Goal: Task Accomplishment & Management: Complete application form

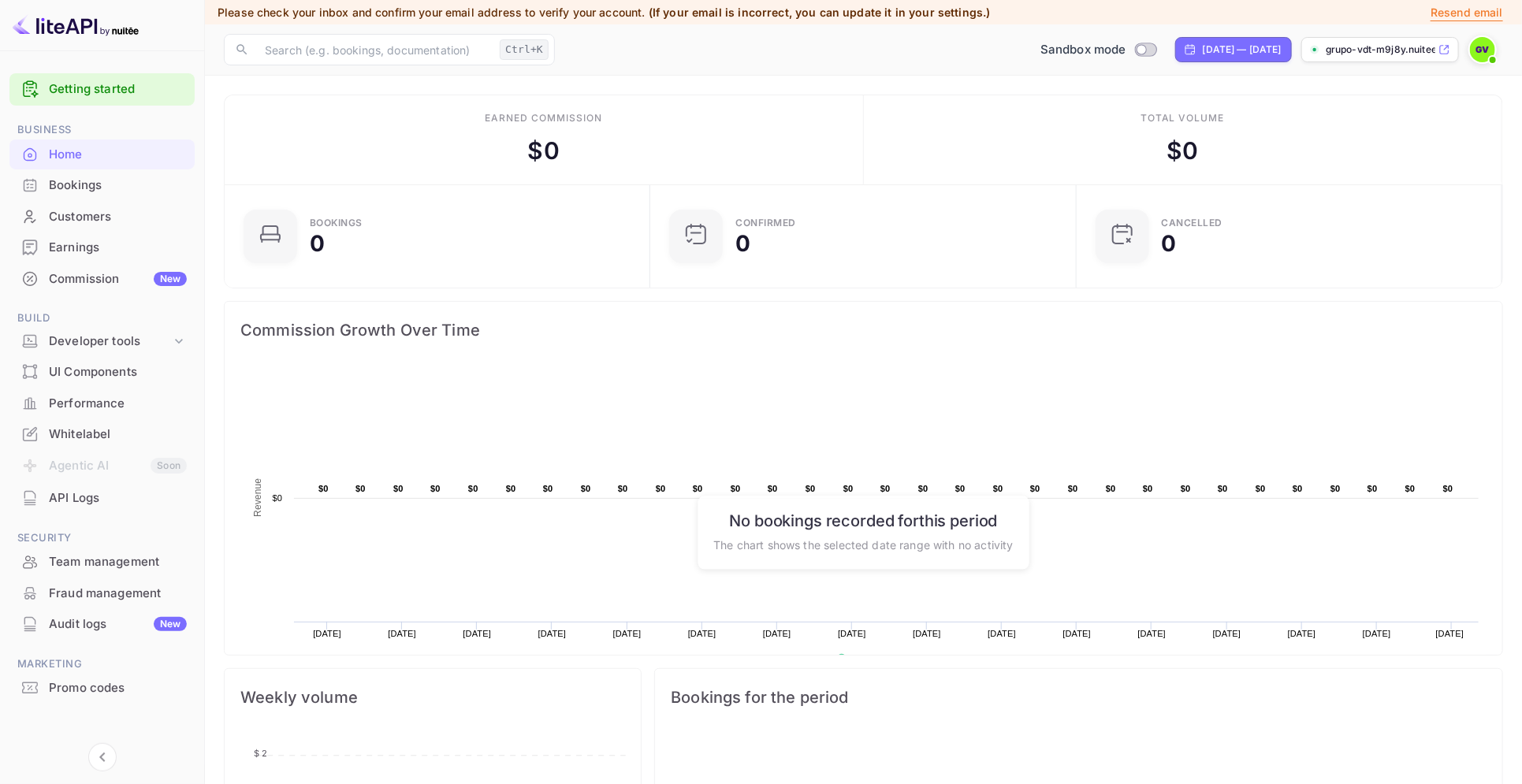
scroll to position [15, 16]
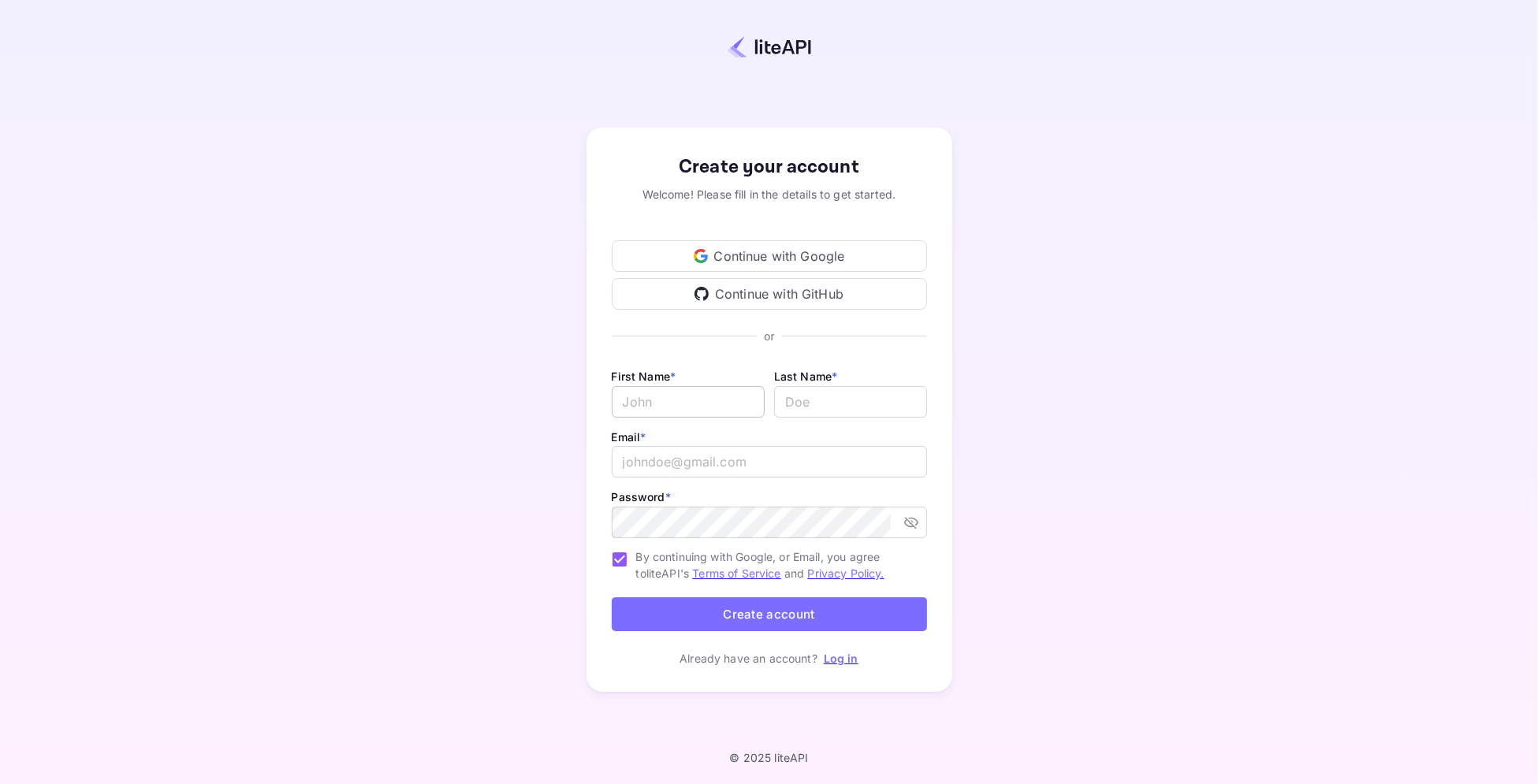
type input "niutee1@grupovdt.us"
click at [678, 403] on input "Email *" at bounding box center [688, 402] width 153 height 32
type input "g"
type input "Grupo"
type input "VDT"
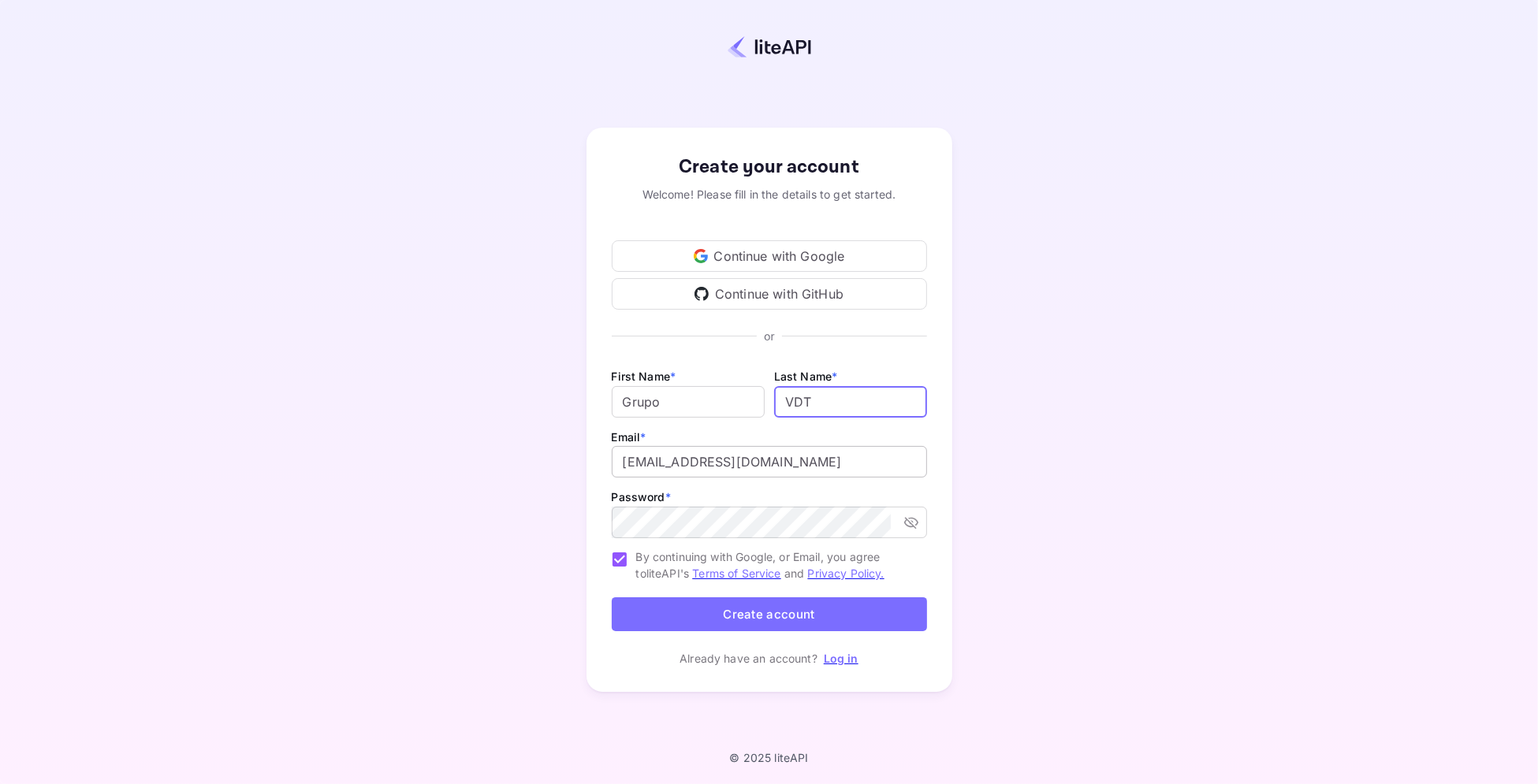
click at [660, 460] on input "niutee1@grupovdt.us" at bounding box center [769, 462] width 316 height 32
click at [908, 520] on icon "toggle password visibility" at bounding box center [911, 522] width 15 height 15
type input "niutee2@grupovdt.us"
click at [760, 616] on button "Create account" at bounding box center [769, 615] width 316 height 34
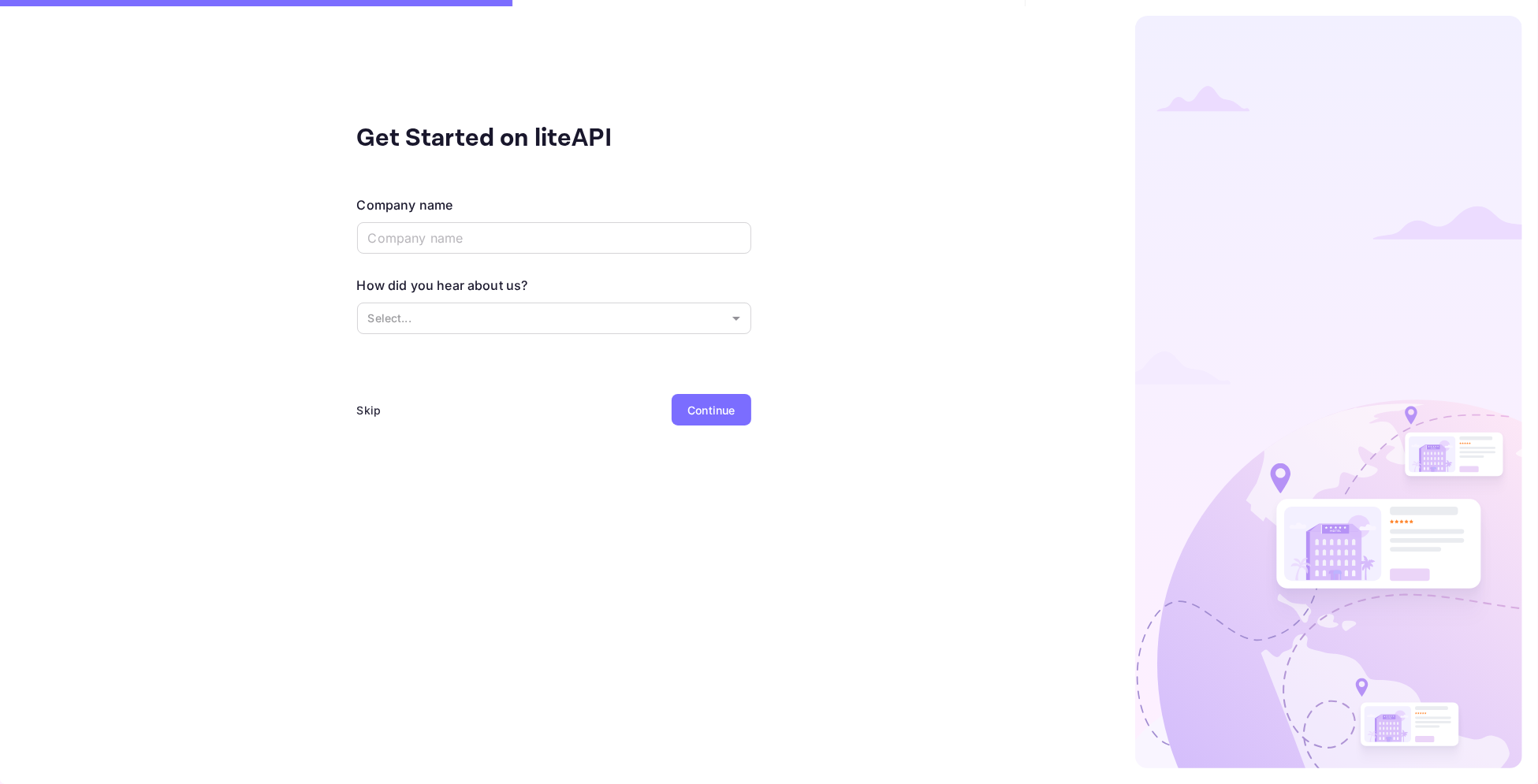
click at [369, 403] on div "Skip" at bounding box center [369, 410] width 24 height 16
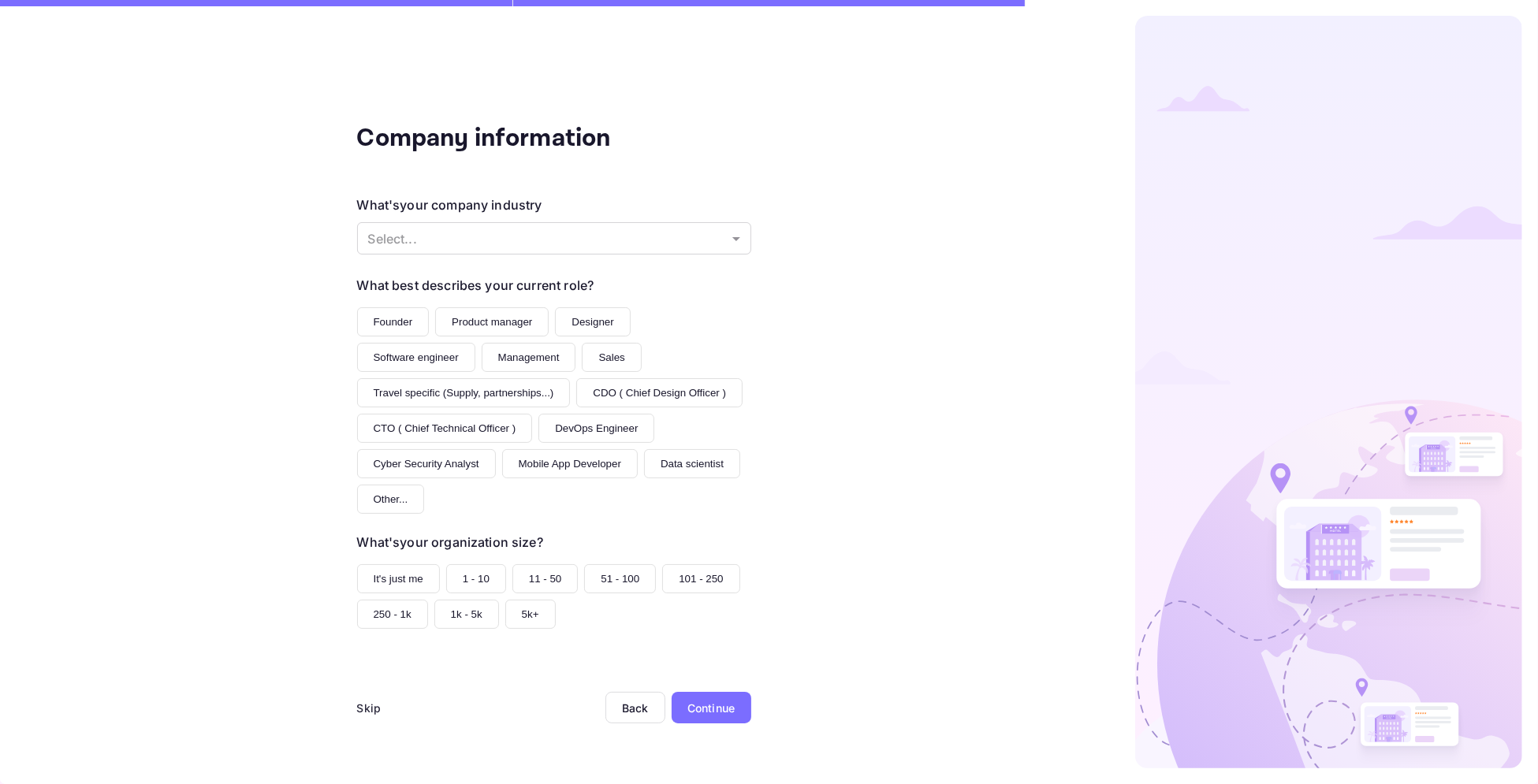
click at [369, 710] on div "Skip" at bounding box center [369, 708] width 24 height 16
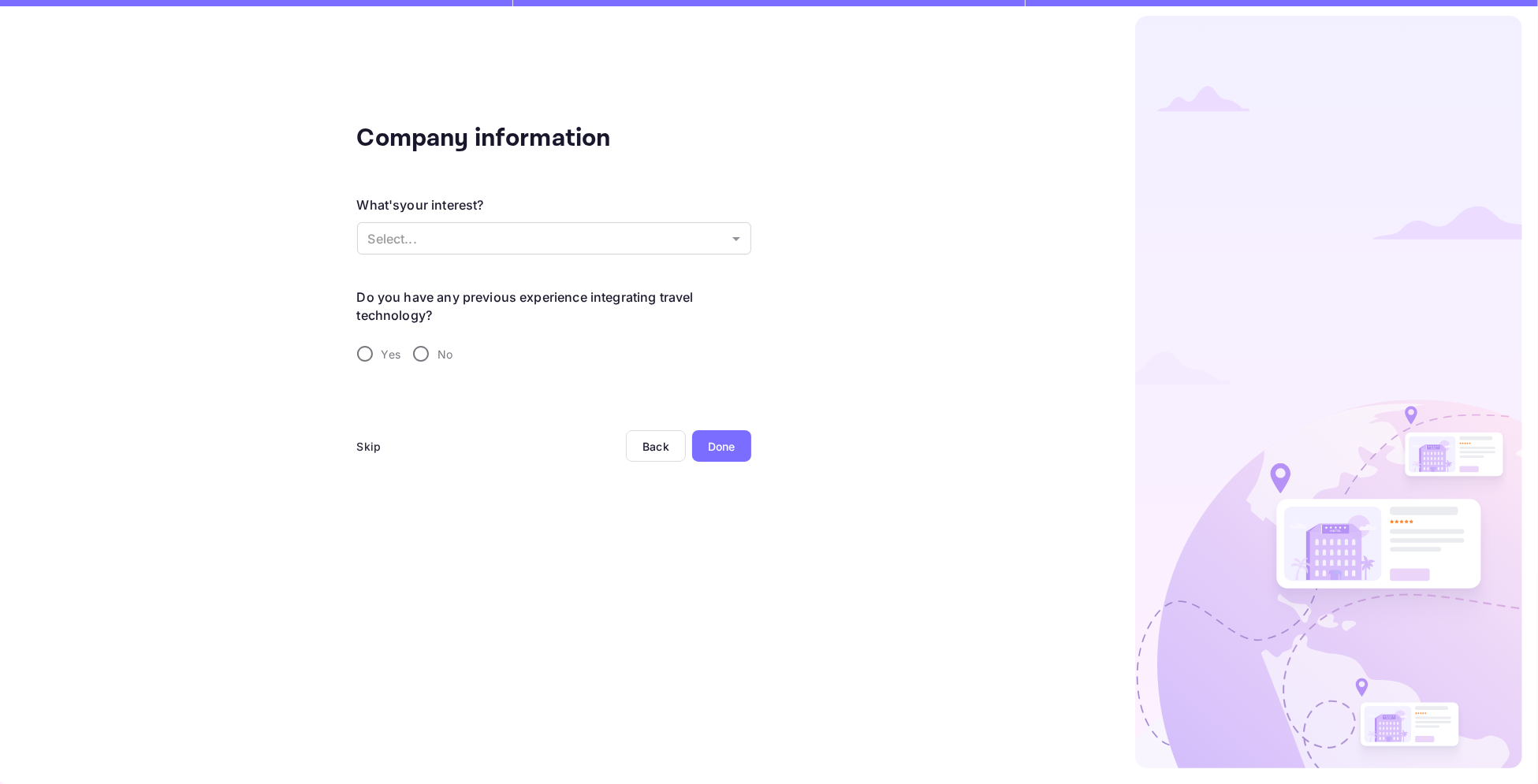
click at [370, 441] on div "Skip" at bounding box center [369, 446] width 24 height 16
click at [727, 445] on div "Done" at bounding box center [721, 446] width 28 height 16
